Goal: Check status

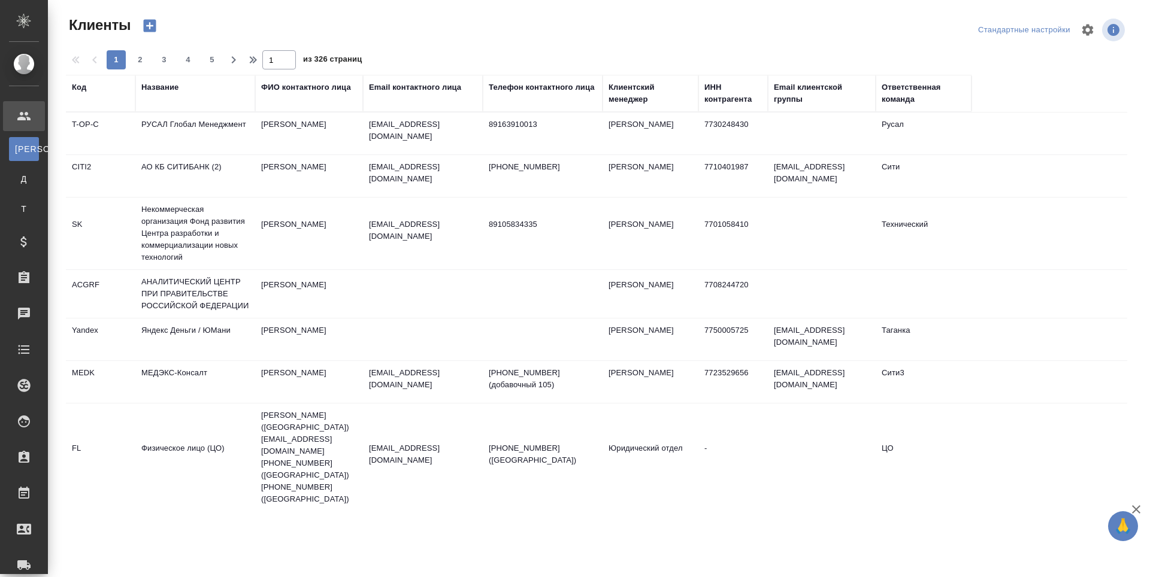
select select "RU"
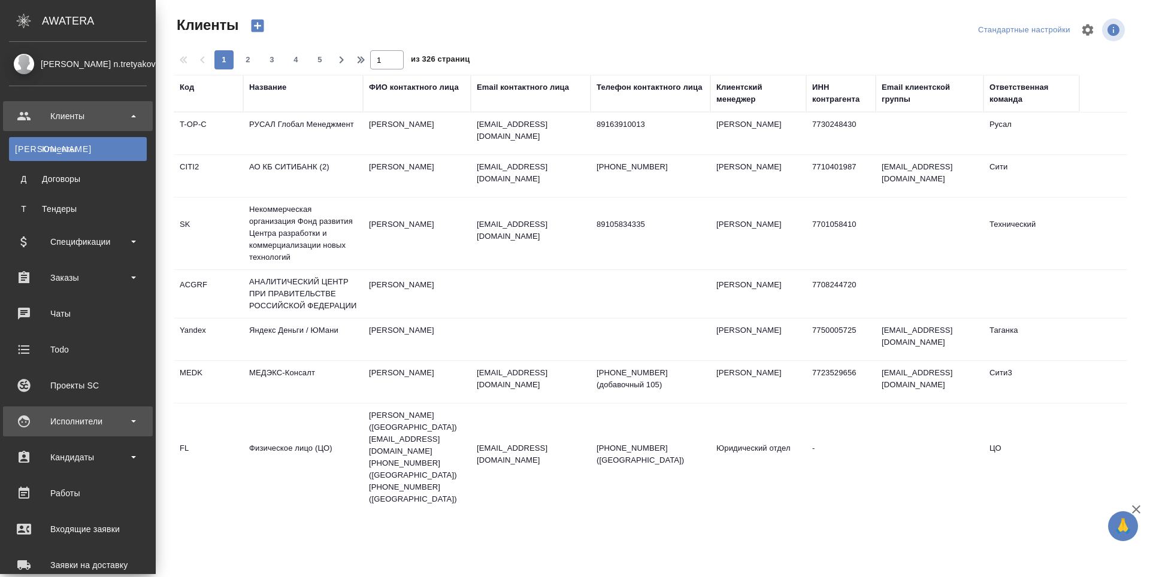
click at [35, 424] on div "Исполнители" at bounding box center [78, 422] width 138 height 18
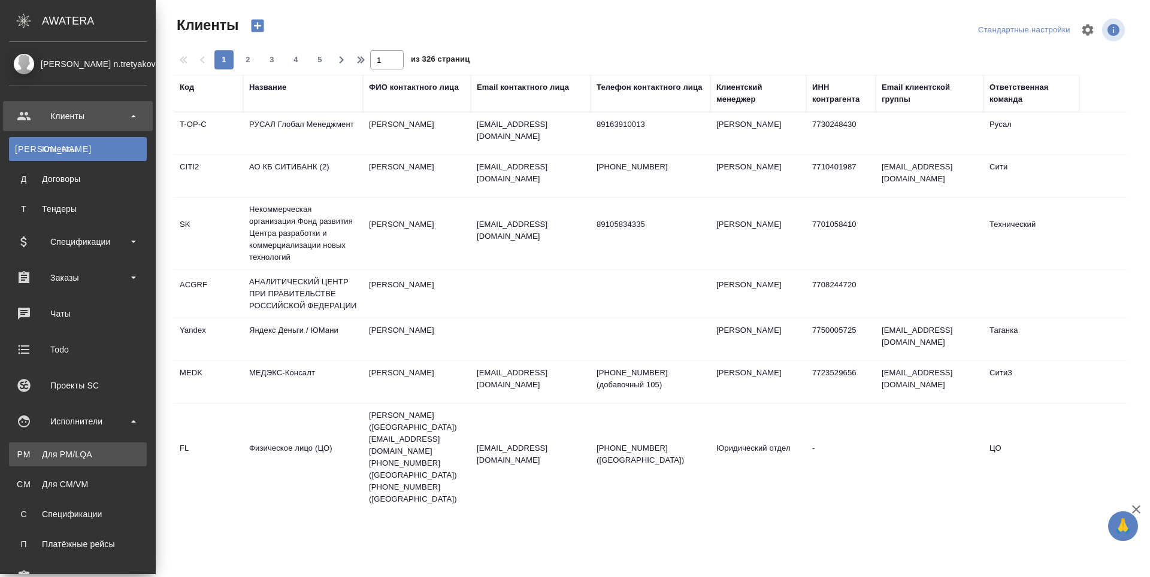
click at [43, 461] on link "PM Для PM/LQA" at bounding box center [78, 455] width 138 height 24
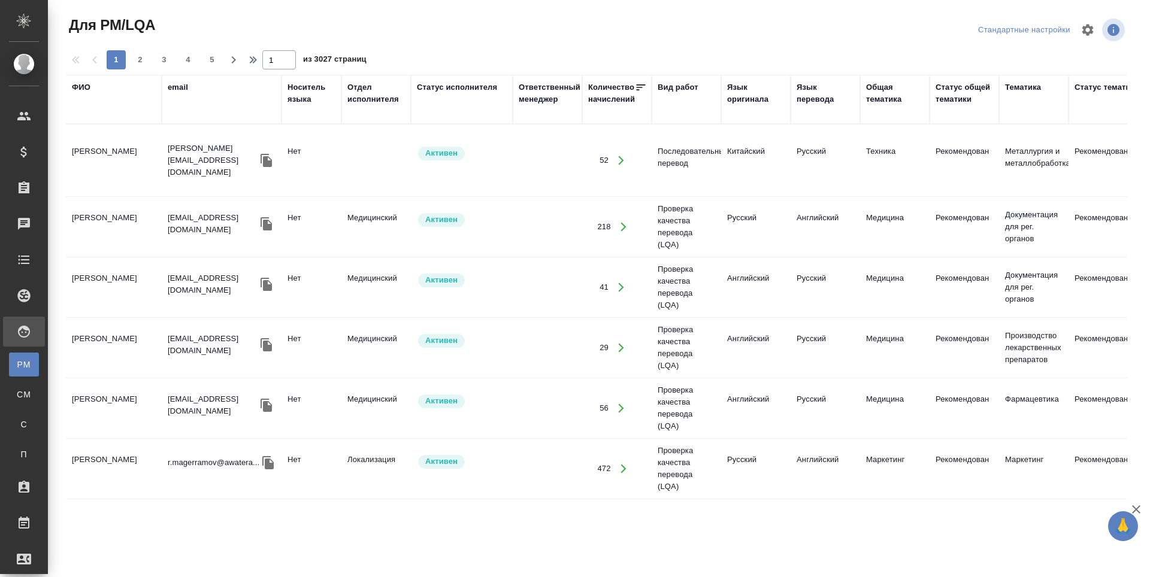
click at [79, 88] on div "ФИО" at bounding box center [81, 87] width 19 height 12
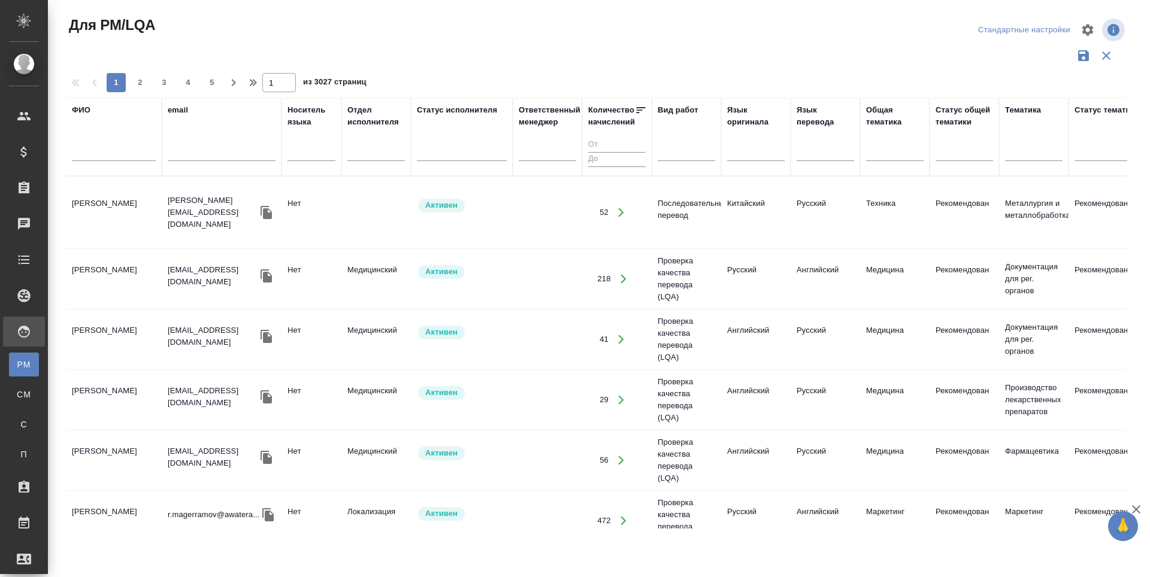
click at [98, 152] on input "text" at bounding box center [114, 153] width 84 height 15
type input "фроленко"
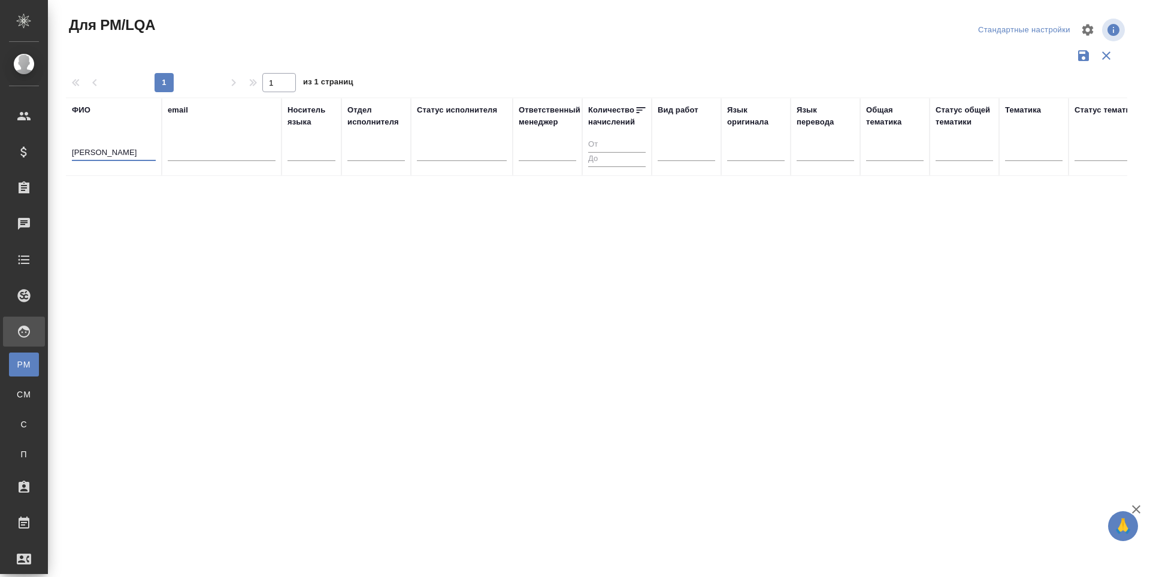
drag, startPoint x: 114, startPoint y: 151, endPoint x: 59, endPoint y: 156, distance: 56.0
click at [59, 156] on div "Для PM/LQA Стандартные настройки 1 1 из 1 страниц ФИО фроленко email Носитель я…" at bounding box center [602, 268] width 1088 height 536
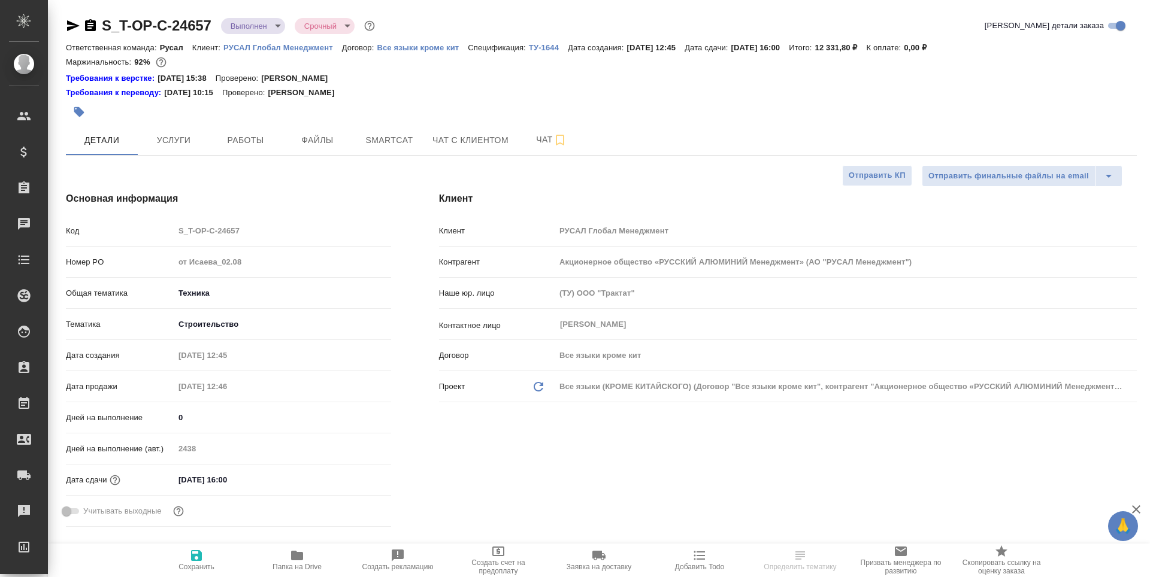
select select "RU"
click at [68, 28] on icon "button" at bounding box center [73, 25] width 13 height 11
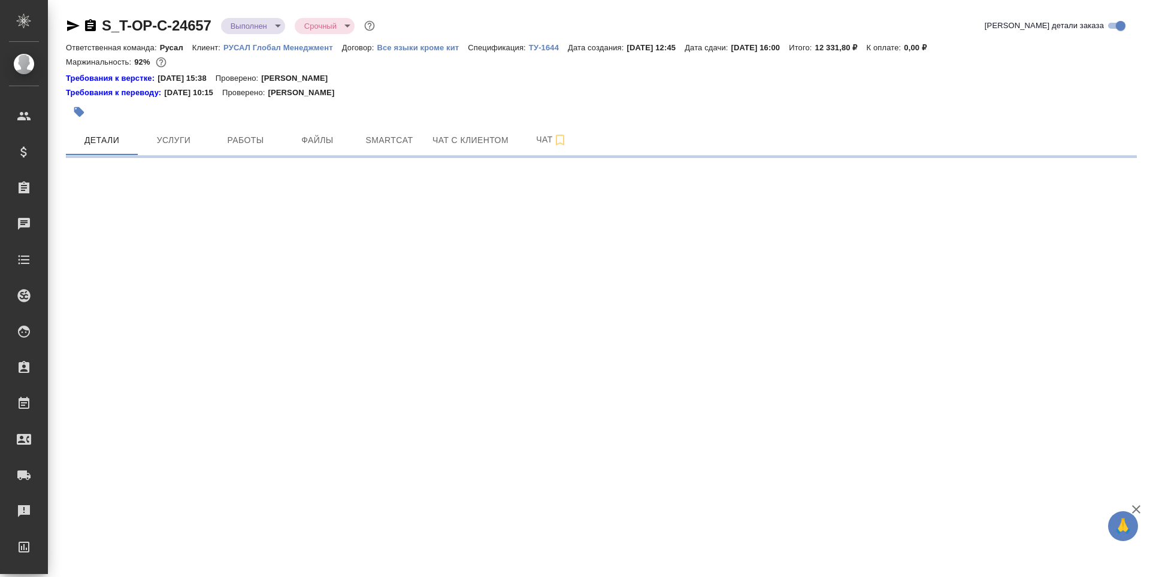
select select "RU"
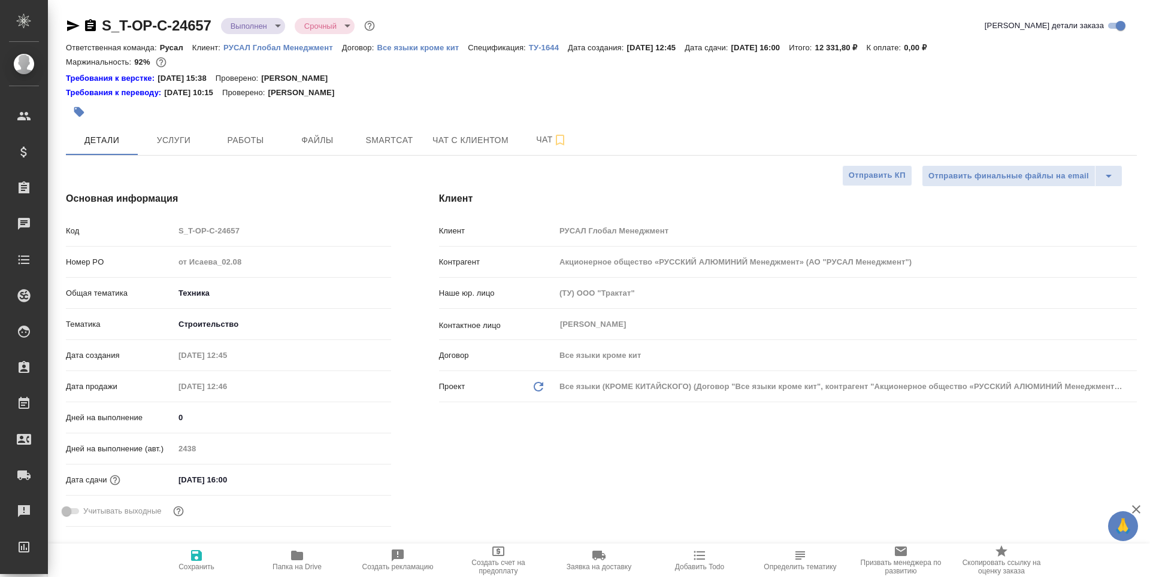
type textarea "x"
drag, startPoint x: 215, startPoint y: 25, endPoint x: 107, endPoint y: 28, distance: 108.5
click at [106, 26] on div "S_T-OP-C-24657 Выполнен completed Срочный urgent" at bounding box center [222, 25] width 312 height 19
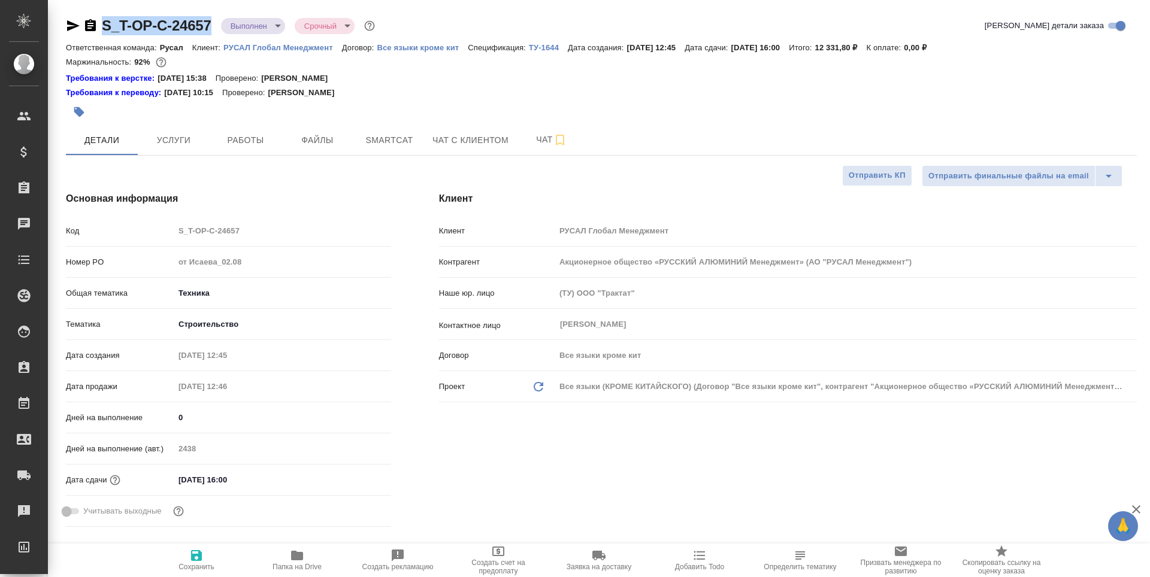
copy link "S_T-OP-C-24657"
click at [235, 145] on span "Работы" at bounding box center [246, 140] width 58 height 15
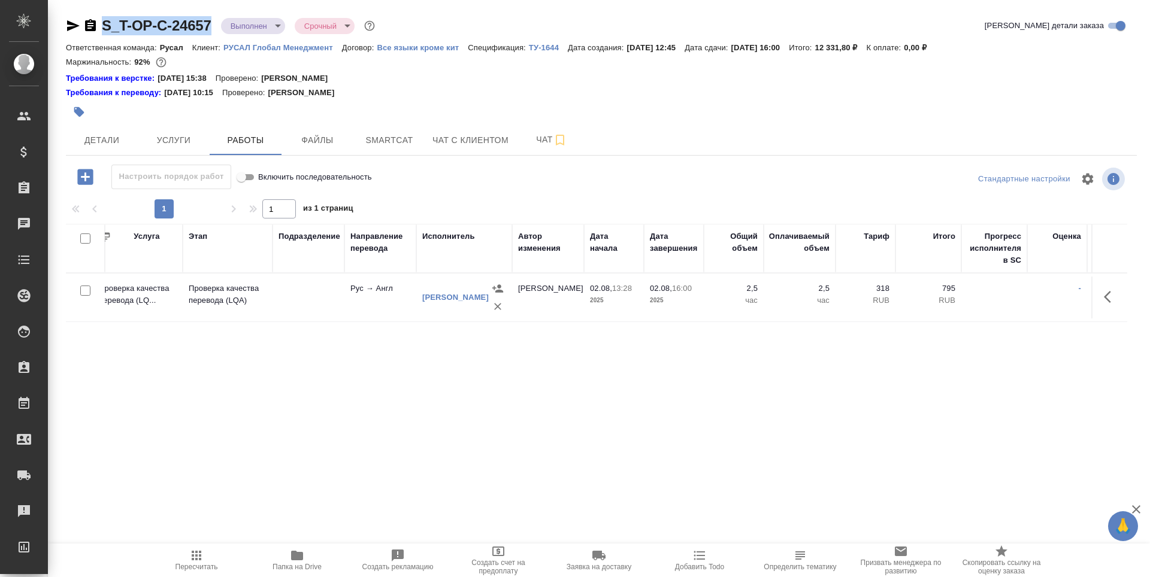
scroll to position [0, 168]
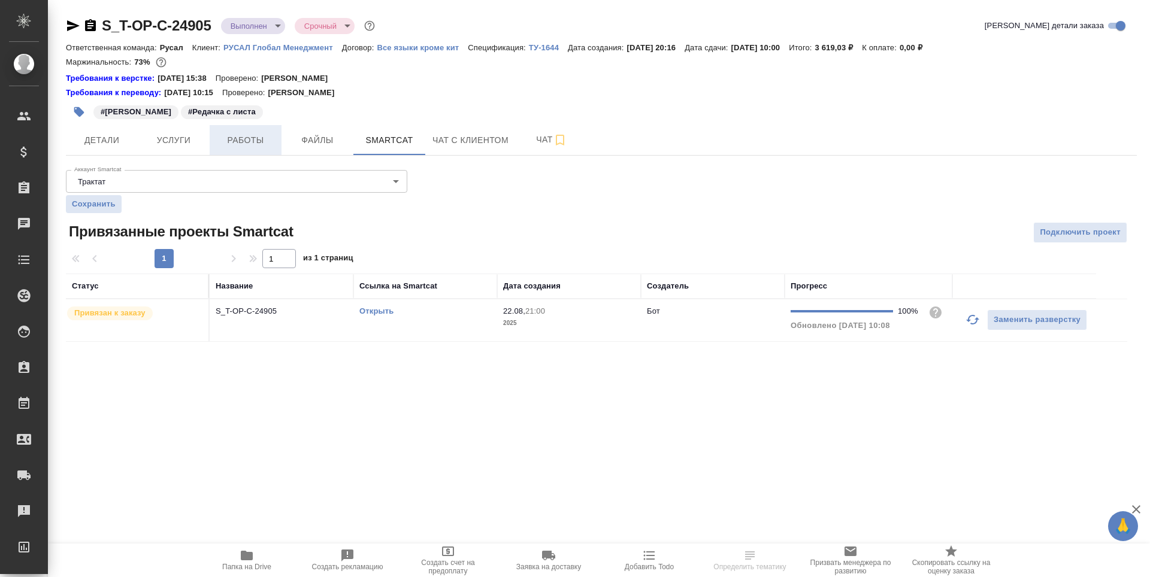
click at [237, 144] on span "Работы" at bounding box center [246, 140] width 58 height 15
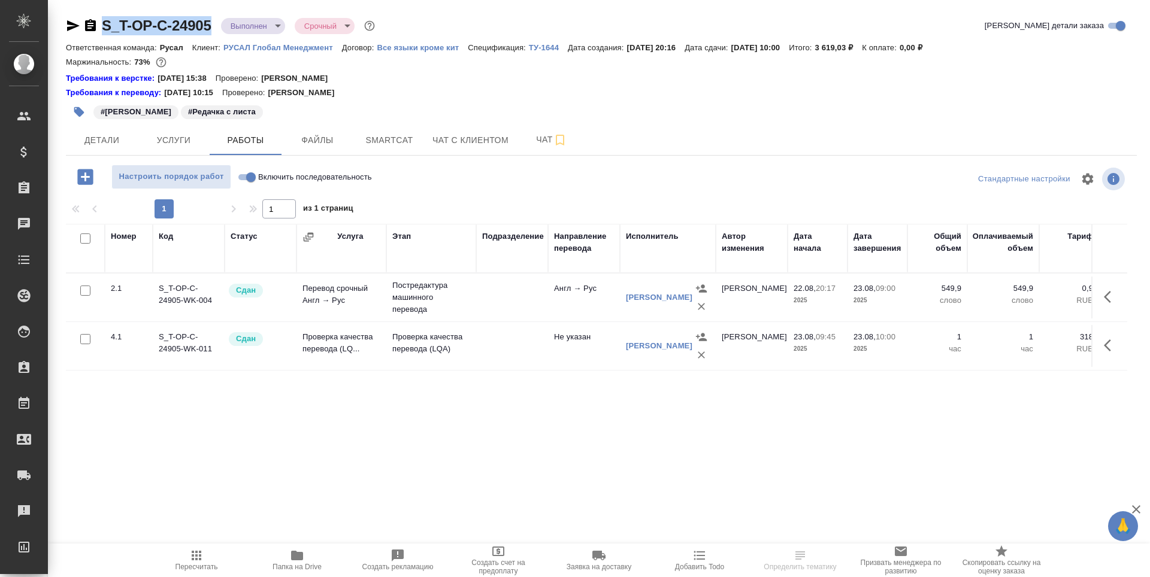
drag, startPoint x: 213, startPoint y: 23, endPoint x: 105, endPoint y: 23, distance: 107.8
click at [105, 23] on div "S_T-OP-C-24905 Выполнен completed Срочный urgent" at bounding box center [222, 25] width 312 height 19
copy link "S_T-OP-C-24905"
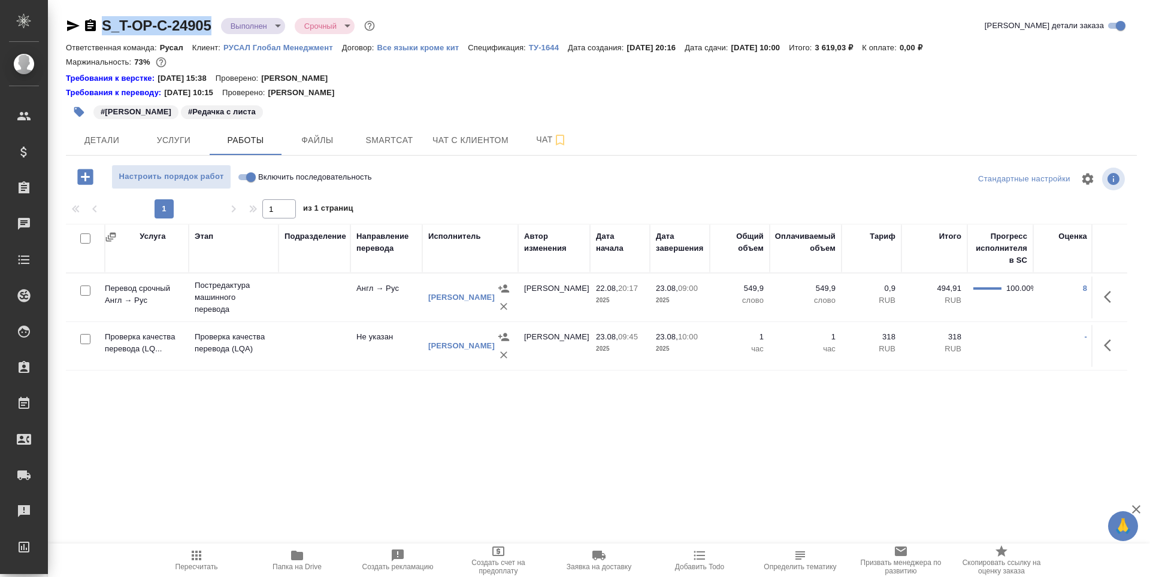
scroll to position [0, 211]
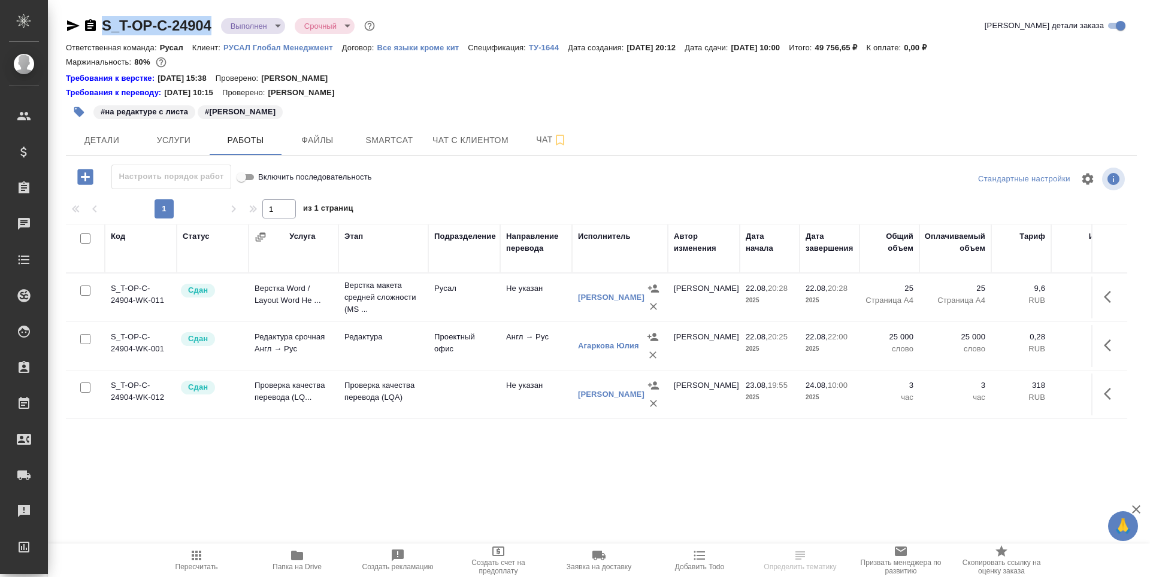
drag, startPoint x: 216, startPoint y: 23, endPoint x: 103, endPoint y: 27, distance: 113.3
click at [103, 27] on div "S_T-OP-C-24904 Выполнен completed Срочный urgent" at bounding box center [222, 25] width 312 height 19
copy link "S_T-OP-C-24904"
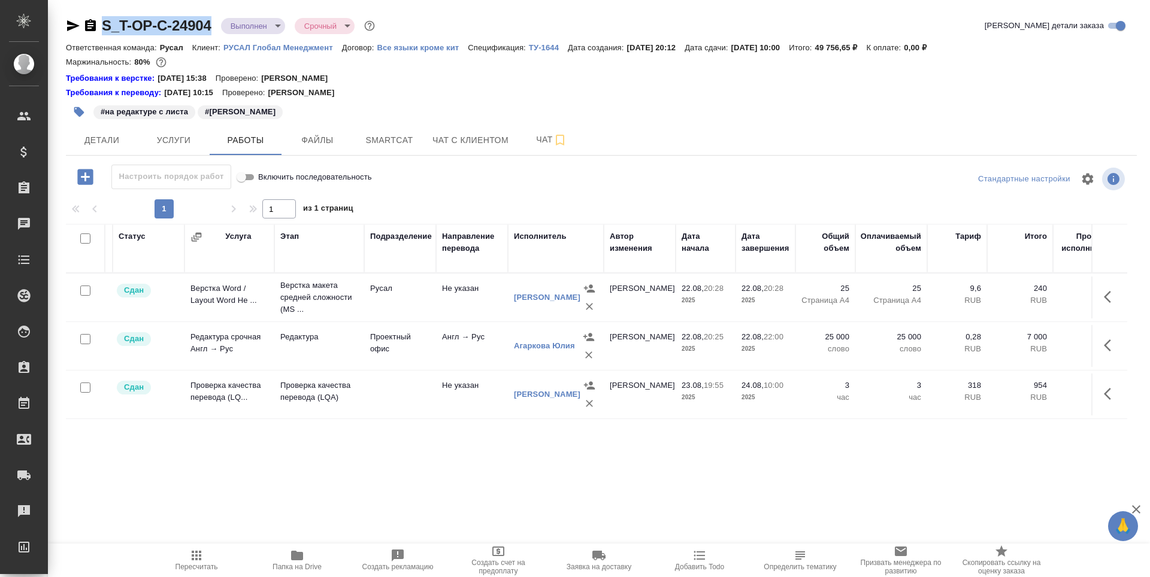
scroll to position [0, 72]
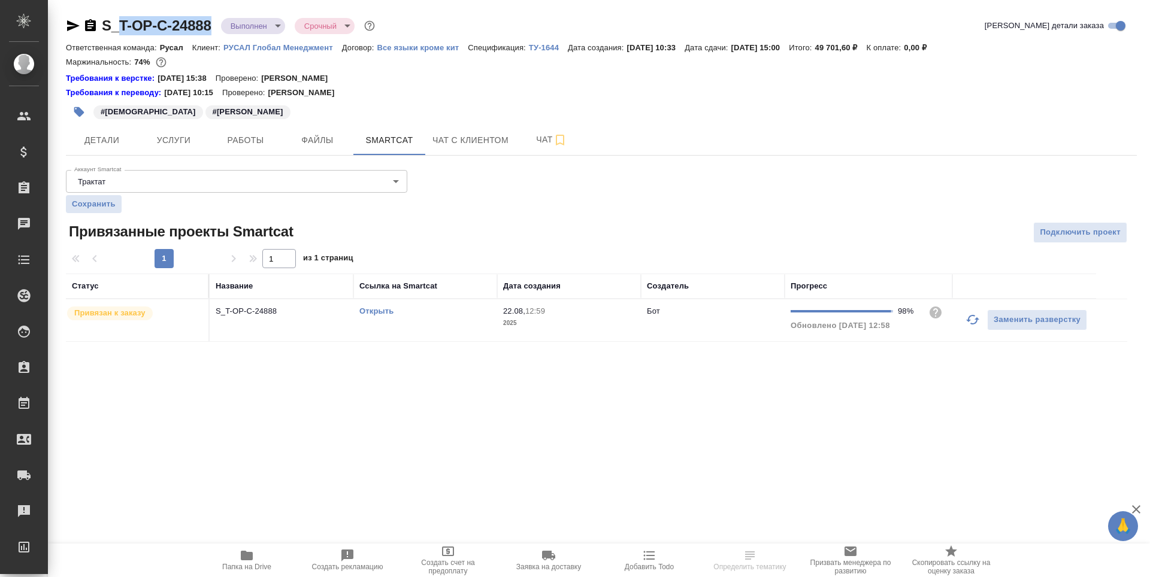
drag, startPoint x: 216, startPoint y: 24, endPoint x: 107, endPoint y: 27, distance: 108.5
click at [112, 26] on div "S_T-OP-C-24888 Выполнен completed Срочный urgent" at bounding box center [222, 25] width 312 height 19
click at [203, 8] on div "S_T-OP-C-24888 Выполнен completed Срочный urgent Кратко детали заказа Ответстве…" at bounding box center [601, 186] width 1084 height 373
drag, startPoint x: 212, startPoint y: 25, endPoint x: 112, endPoint y: 25, distance: 100.0
click at [112, 25] on div "S_T-OP-C-24888 Выполнен completed Срочный urgent" at bounding box center [222, 25] width 312 height 19
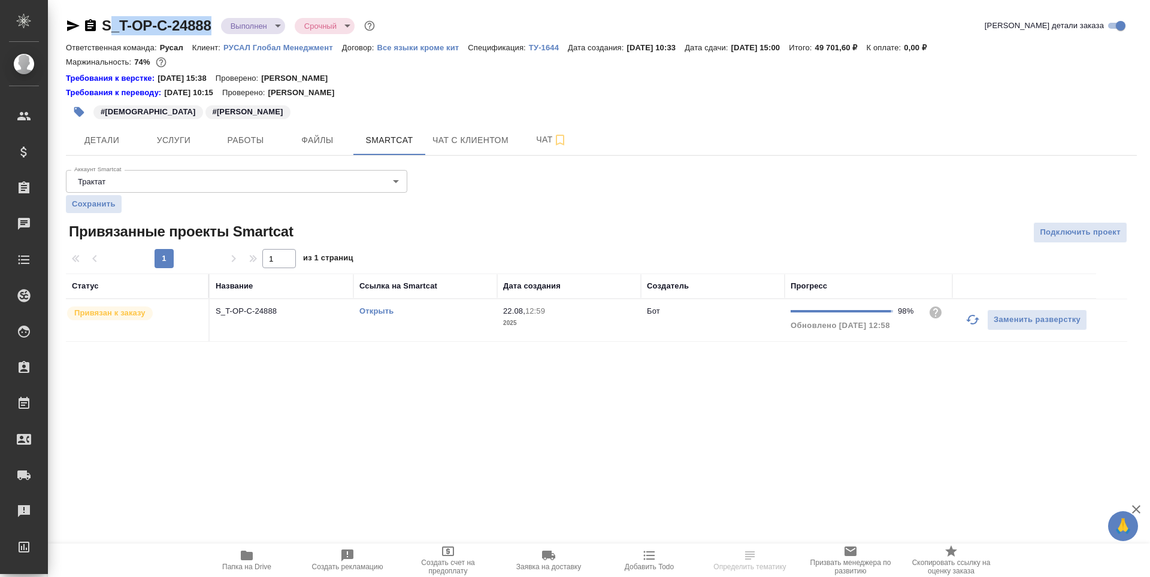
click at [208, 6] on div "S_T-OP-C-24888 Выполнен completed Срочный urgent Кратко детали заказа Ответстве…" at bounding box center [601, 186] width 1084 height 373
drag, startPoint x: 213, startPoint y: 22, endPoint x: 101, endPoint y: 23, distance: 112.6
click at [101, 23] on div "S_T-OP-C-24888 Выполнен completed Срочный urgent" at bounding box center [222, 25] width 312 height 19
copy link "S_T-OP-C-24888"
click at [230, 141] on span "Работы" at bounding box center [246, 140] width 58 height 15
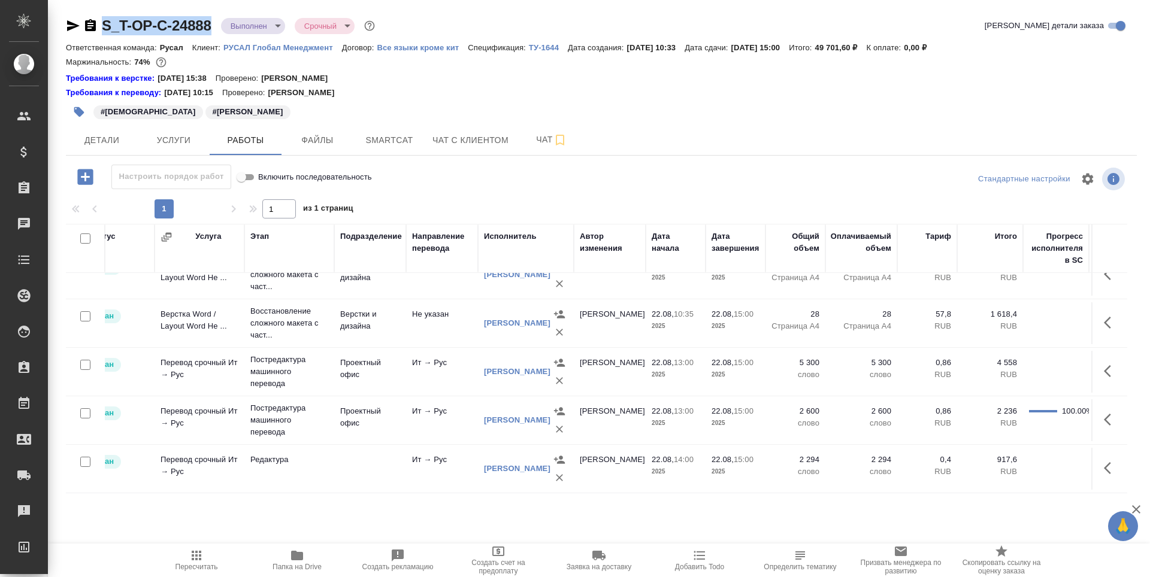
scroll to position [32, 95]
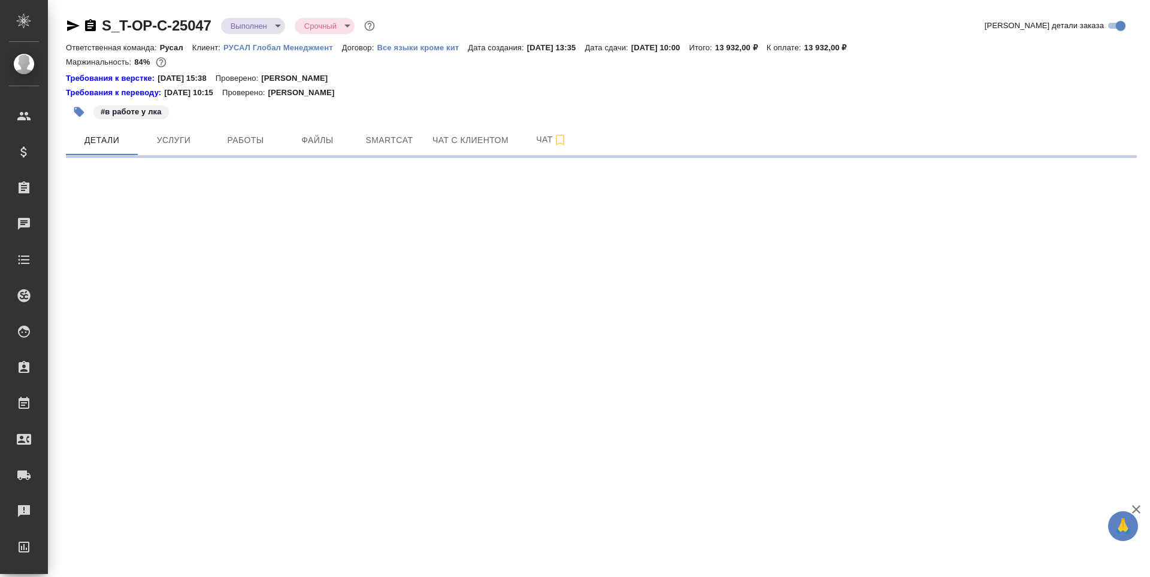
select select "RU"
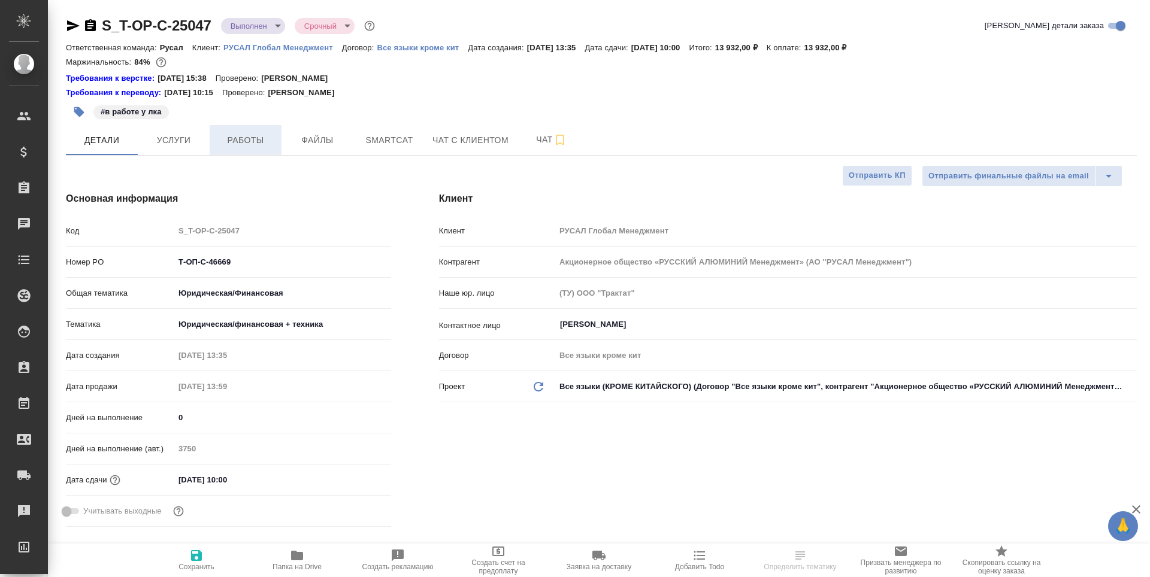
type textarea "x"
click at [240, 134] on span "Работы" at bounding box center [246, 140] width 58 height 15
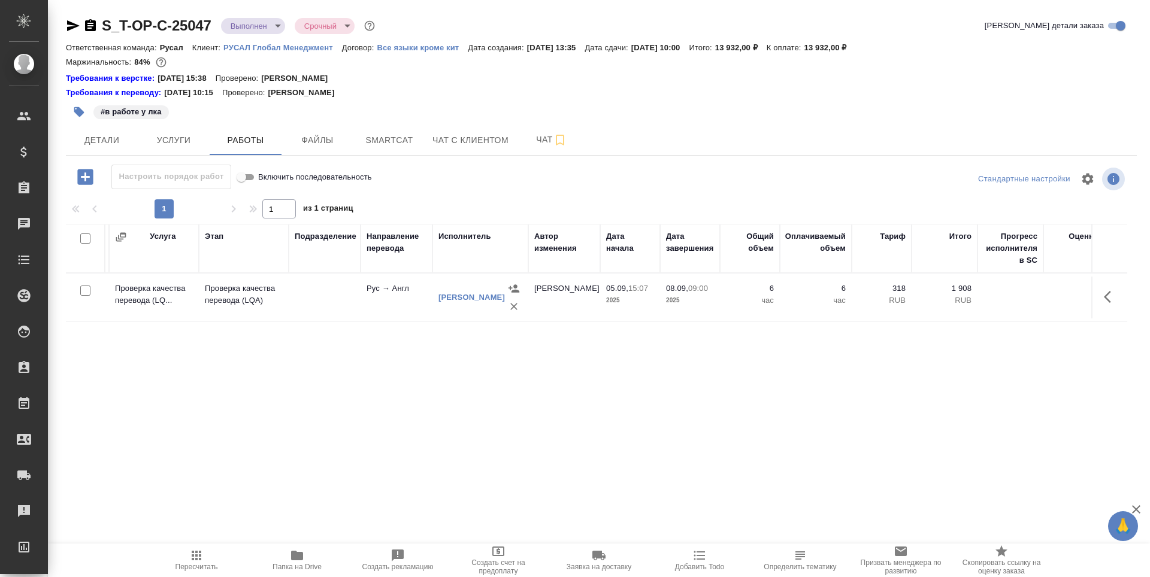
scroll to position [0, 185]
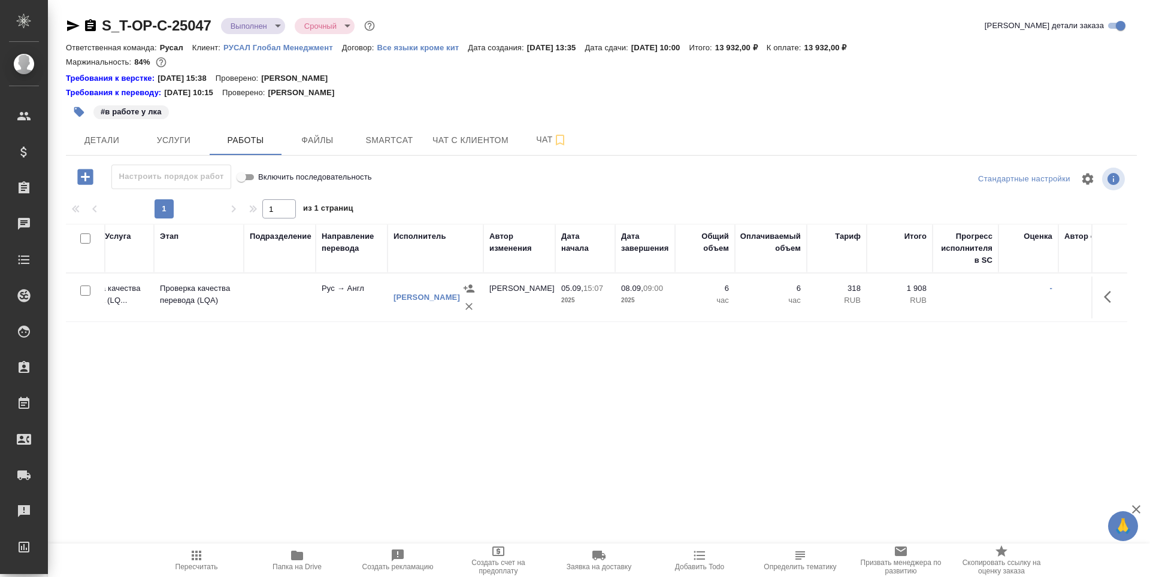
click at [218, 29] on div "S_T-OP-C-25047 Выполнен completed Срочный urgent" at bounding box center [222, 25] width 312 height 19
drag, startPoint x: 214, startPoint y: 25, endPoint x: 105, endPoint y: 26, distance: 108.4
click at [105, 26] on div "S_T-OP-C-25047 Выполнен completed Срочный urgent" at bounding box center [222, 25] width 312 height 19
copy link "S_T-OP-C-25047"
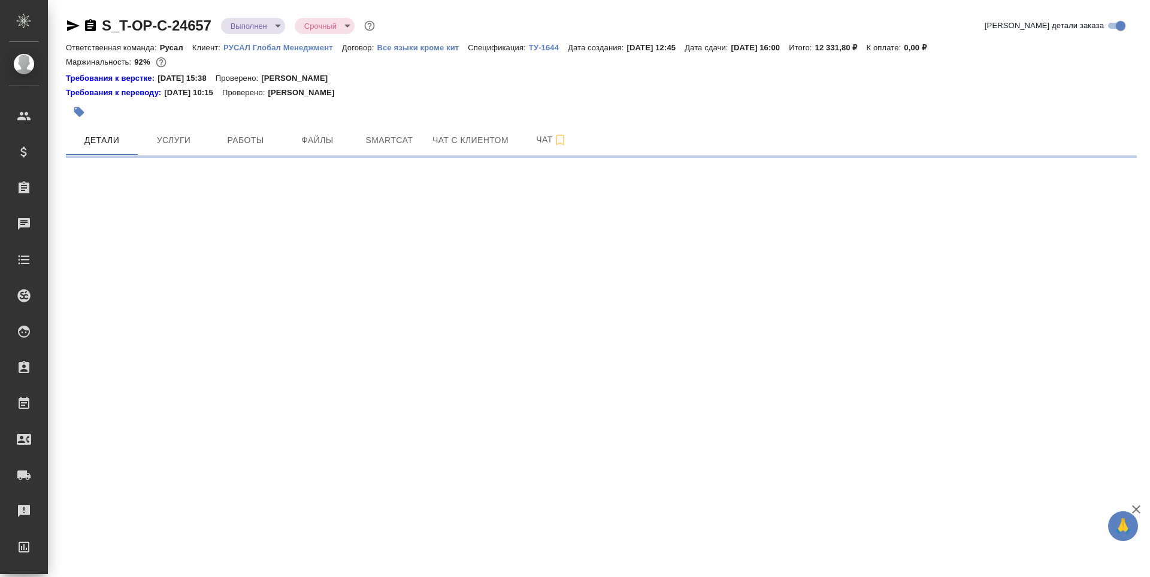
select select "RU"
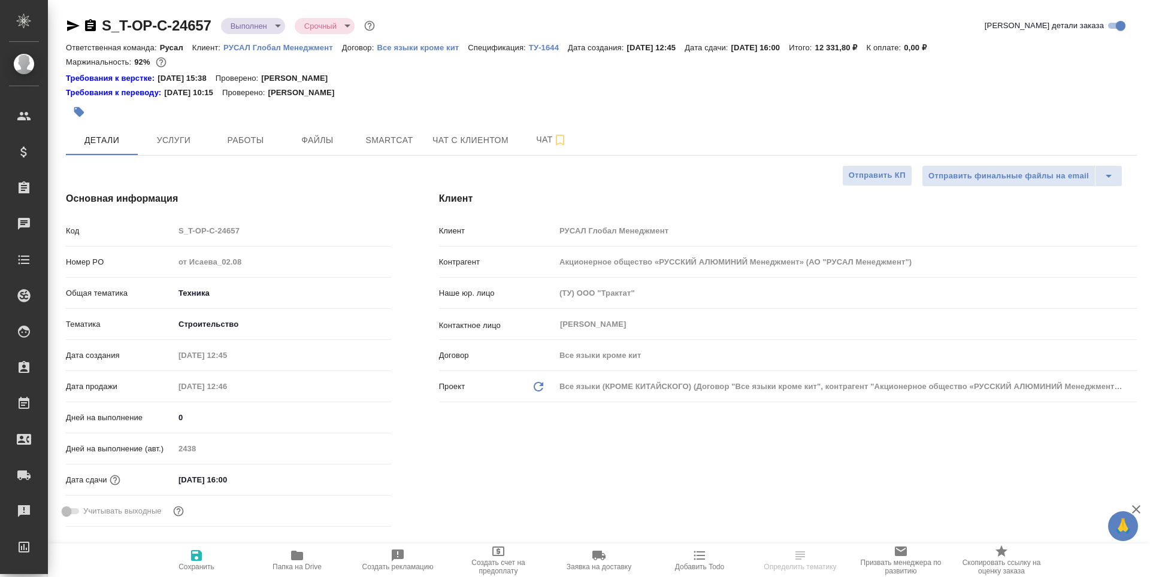
type textarea "x"
click at [245, 146] on span "Работы" at bounding box center [246, 140] width 58 height 15
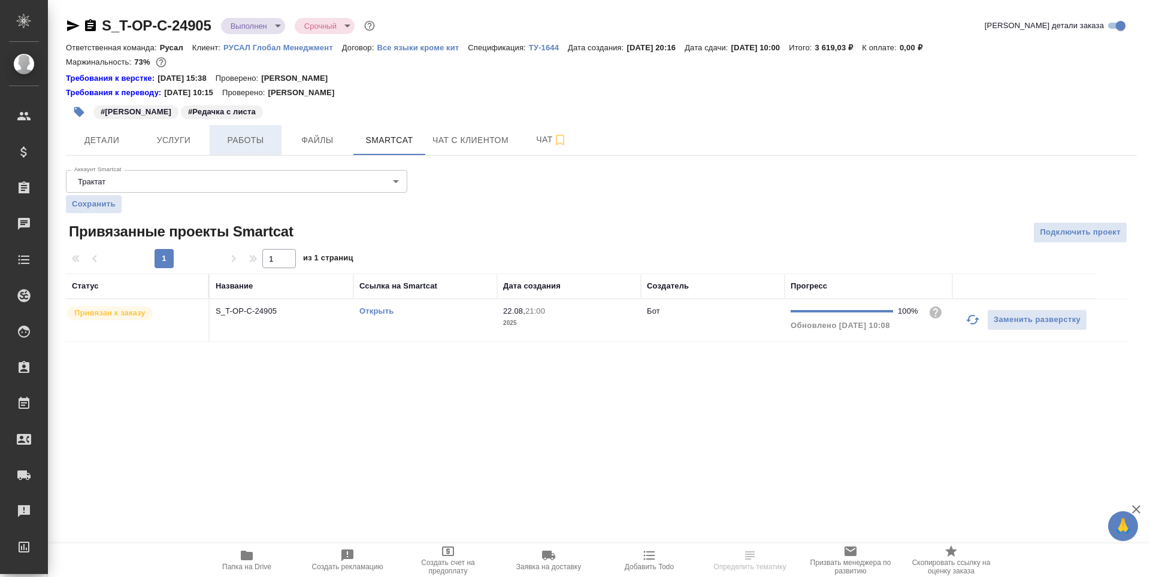
click at [240, 141] on span "Работы" at bounding box center [246, 140] width 58 height 15
click at [253, 146] on span "Работы" at bounding box center [246, 140] width 58 height 15
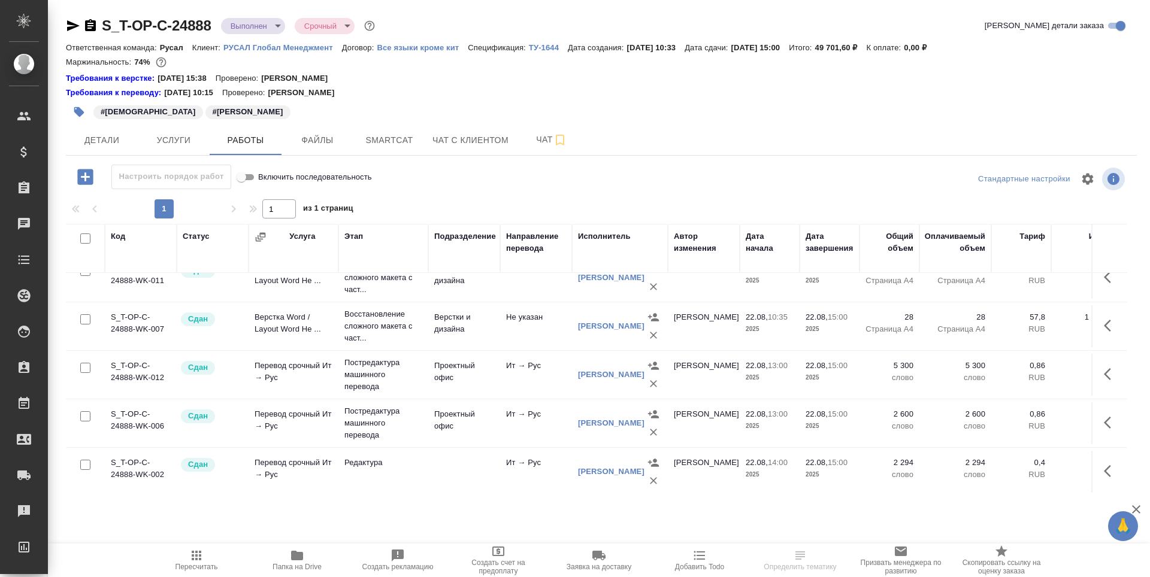
scroll to position [32, 0]
